Goal: Information Seeking & Learning: Learn about a topic

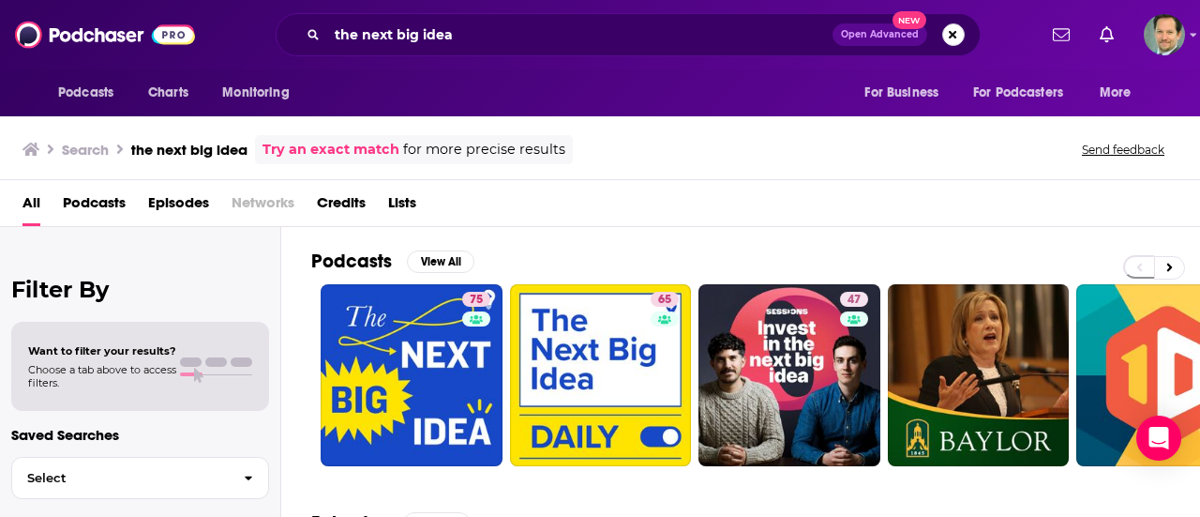
click at [955, 31] on button "Search podcasts, credits, & more..." at bounding box center [953, 34] width 23 height 23
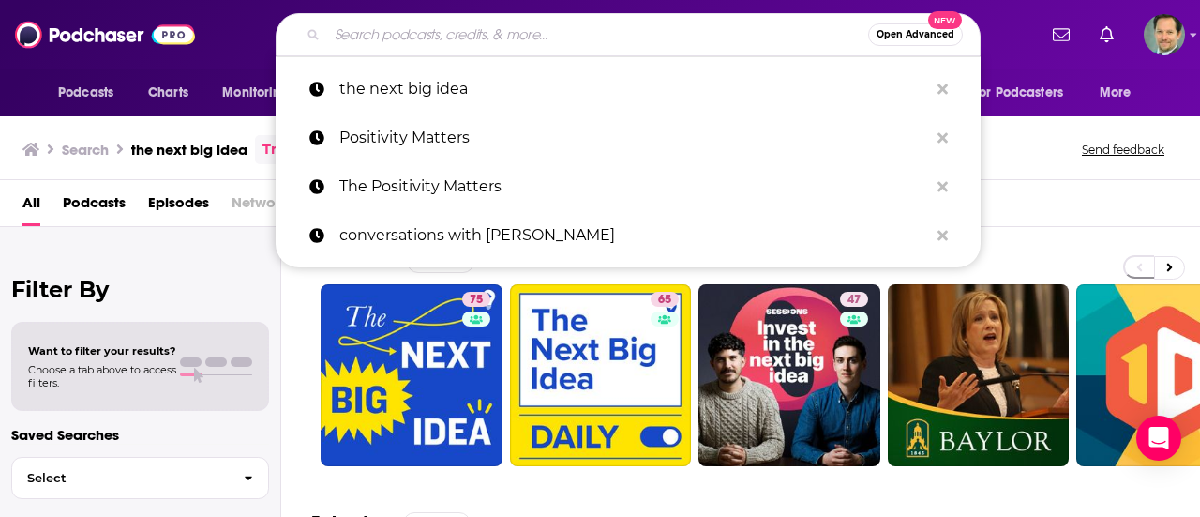
click at [511, 33] on input "Search podcasts, credits, & more..." at bounding box center [597, 35] width 541 height 30
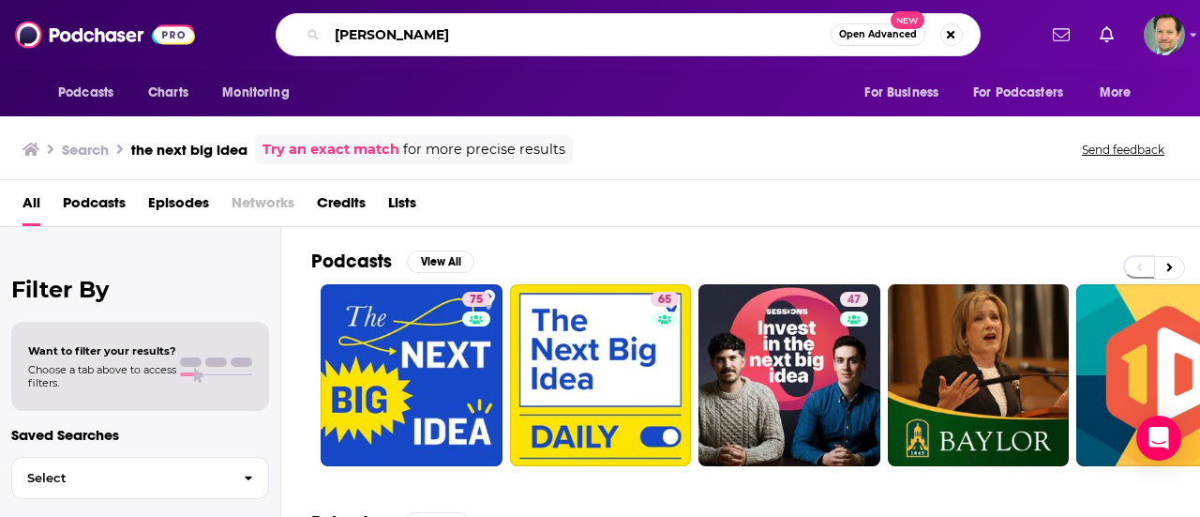
type input "[PERSON_NAME]"
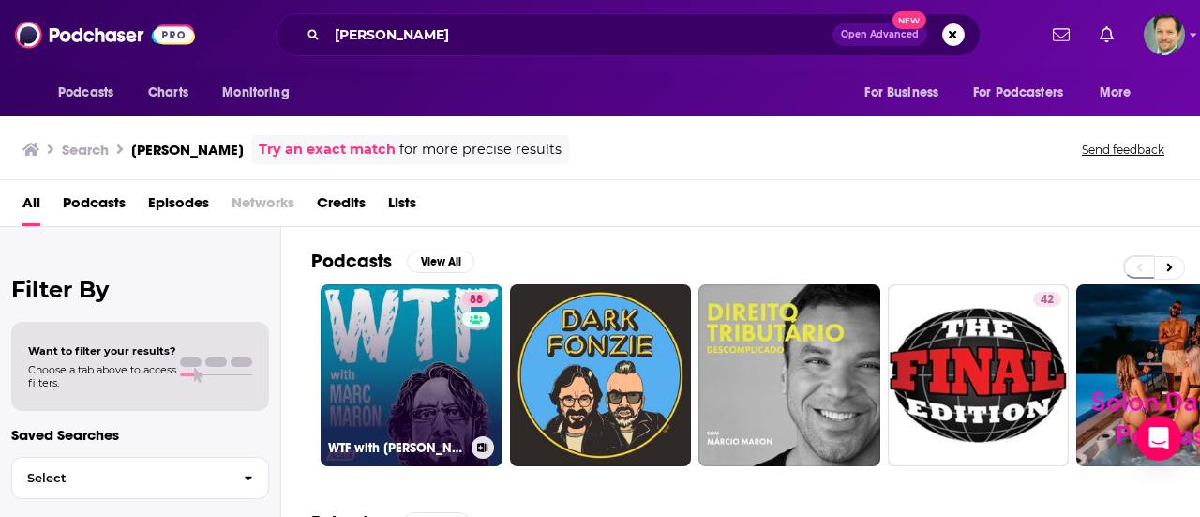
click at [382, 337] on link "88 WTF with [PERSON_NAME] Podcast" at bounding box center [412, 375] width 182 height 182
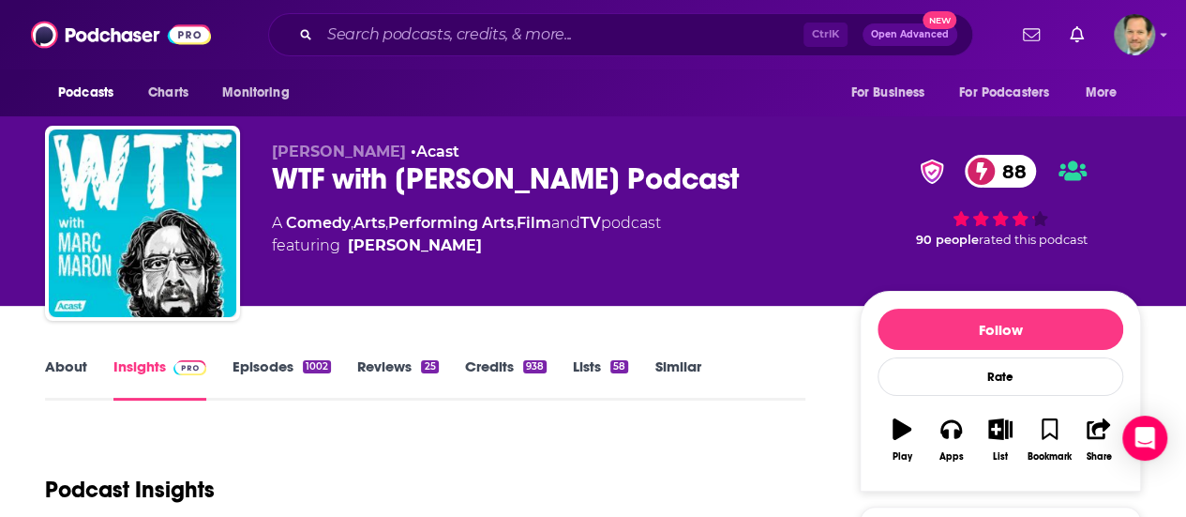
click at [51, 365] on link "About" at bounding box center [66, 378] width 42 height 43
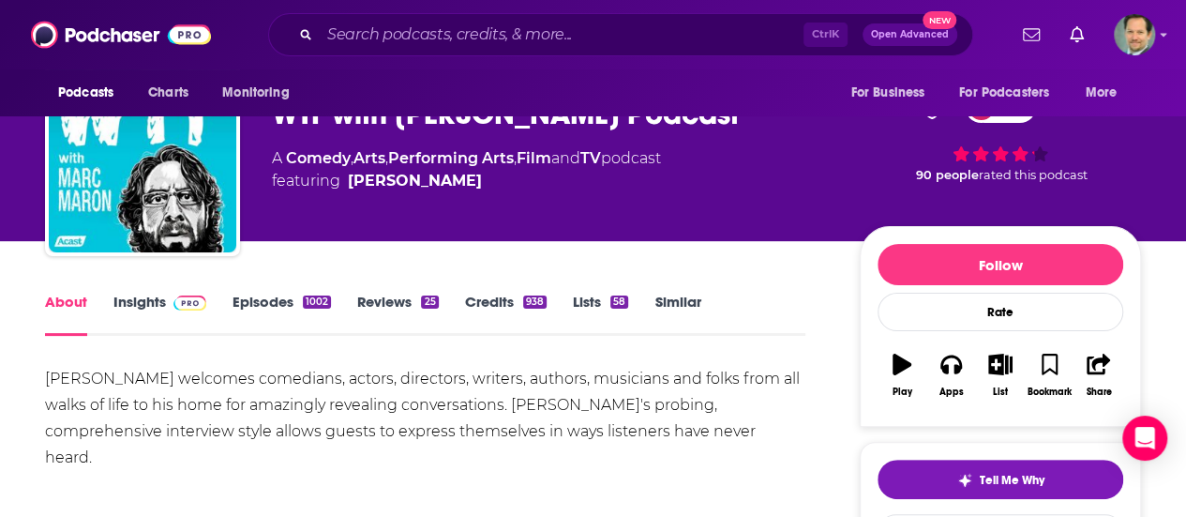
scroll to position [94, 0]
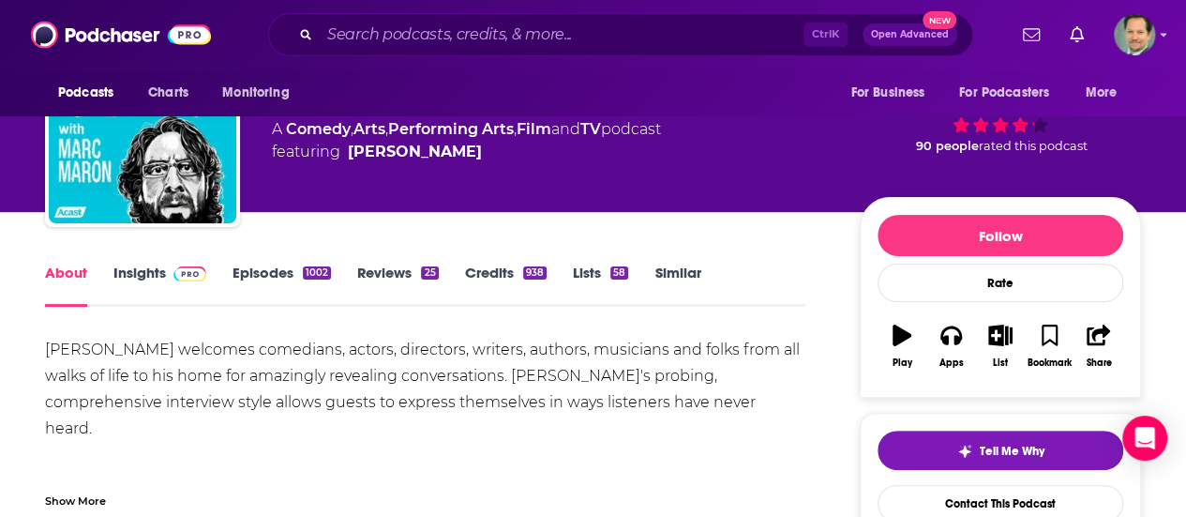
click at [369, 383] on div "[PERSON_NAME] welcomes comedians, actors, directors, writers, authors, musician…" at bounding box center [425, 455] width 760 height 236
click at [366, 384] on div "[PERSON_NAME] welcomes comedians, actors, directors, writers, authors, musician…" at bounding box center [425, 455] width 760 height 236
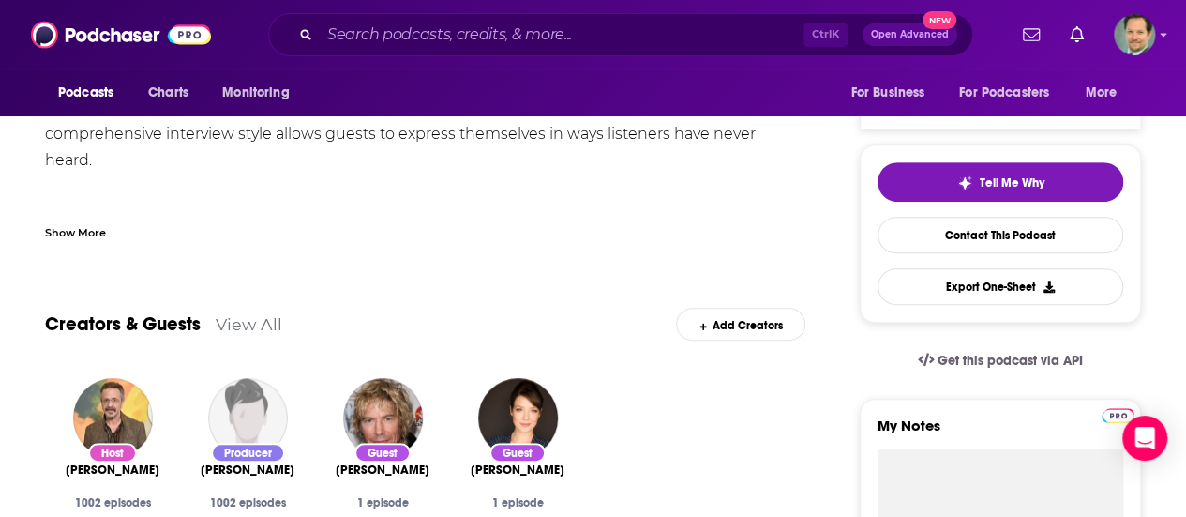
scroll to position [0, 0]
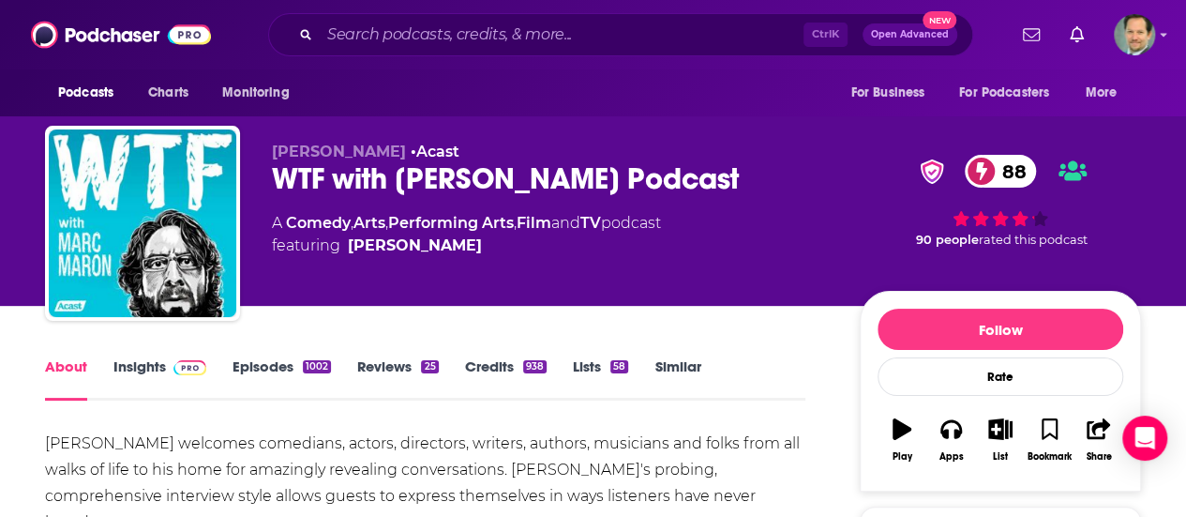
click at [153, 367] on link "Insights" at bounding box center [159, 378] width 93 height 43
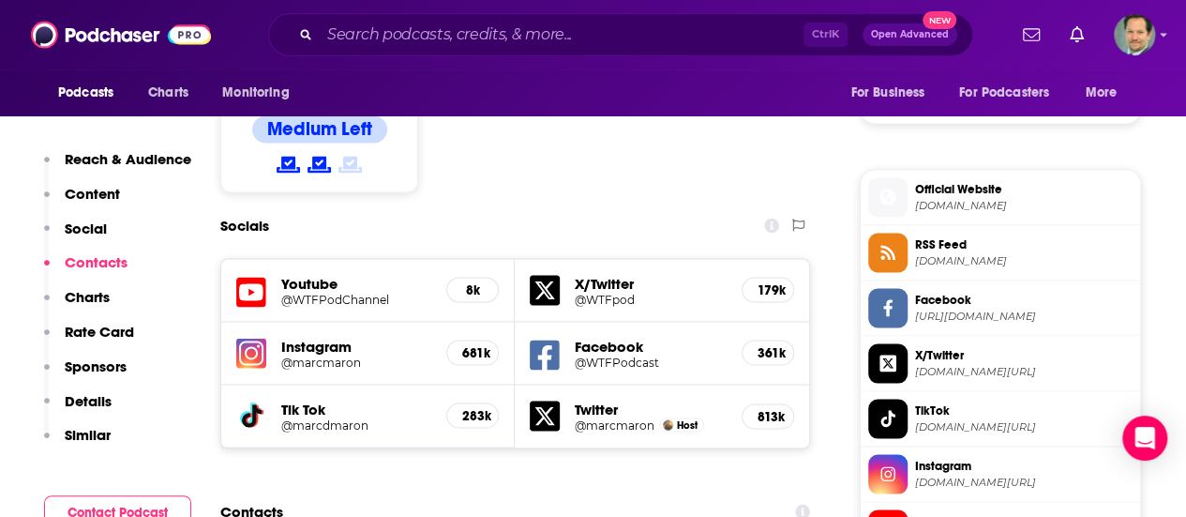
scroll to position [1782, 0]
